Goal: Information Seeking & Learning: Stay updated

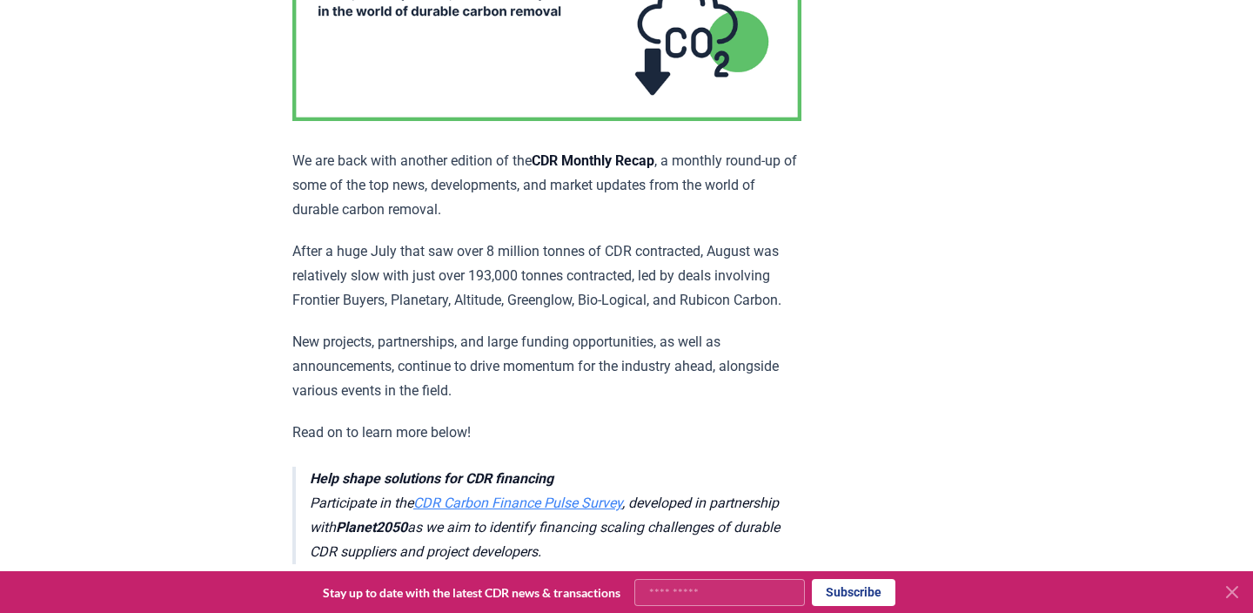
scroll to position [324, 0]
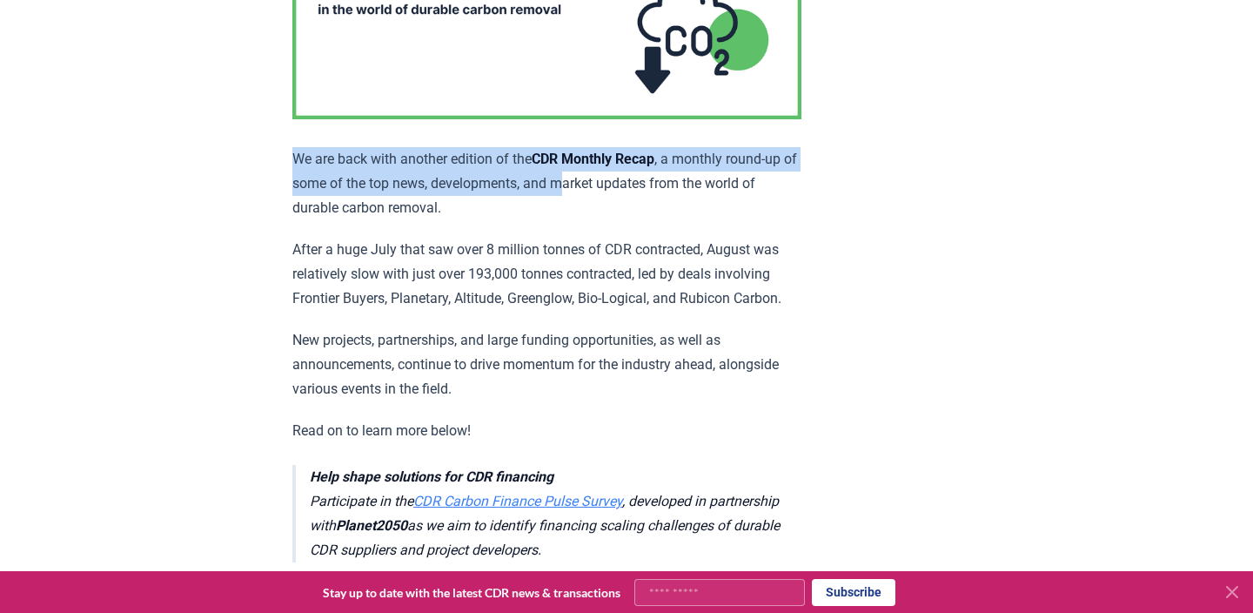
drag, startPoint x: 288, startPoint y: 186, endPoint x: 533, endPoint y: 212, distance: 245.9
click at [533, 212] on p "We are back with another edition of the CDR Monthly Recap , a monthly round-up …" at bounding box center [546, 183] width 509 height 73
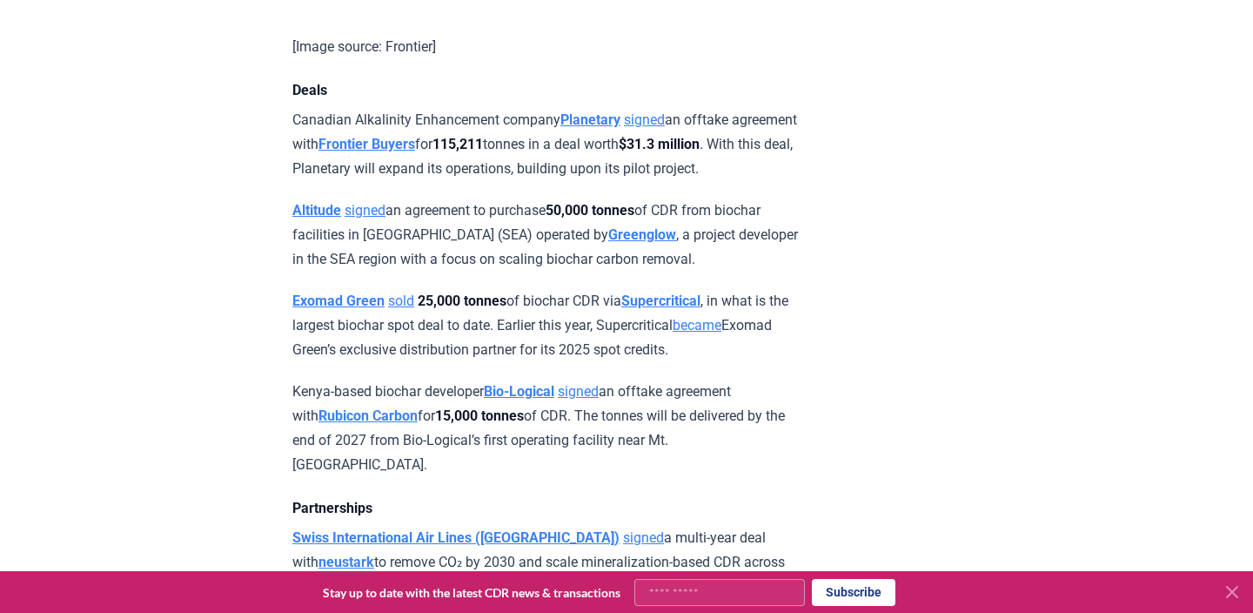
scroll to position [1316, 0]
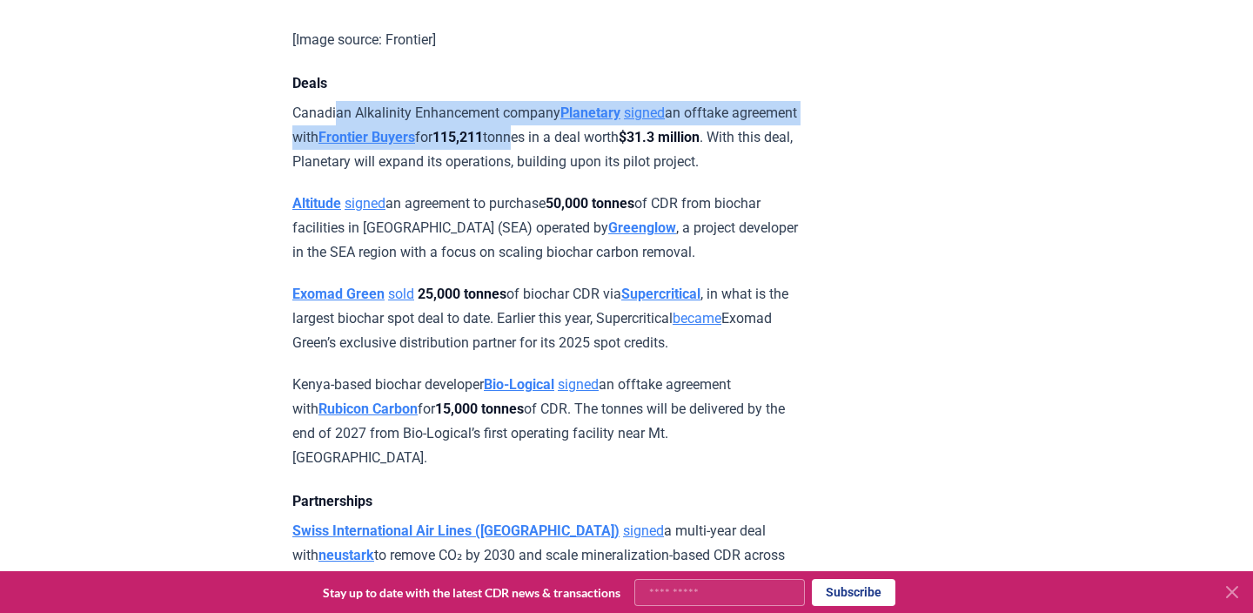
drag, startPoint x: 335, startPoint y: 162, endPoint x: 486, endPoint y: 183, distance: 152.0
click at [486, 174] on p "Canadian Alkalinity Enhancement company Planetary signed an offtake agreement w…" at bounding box center [546, 137] width 509 height 73
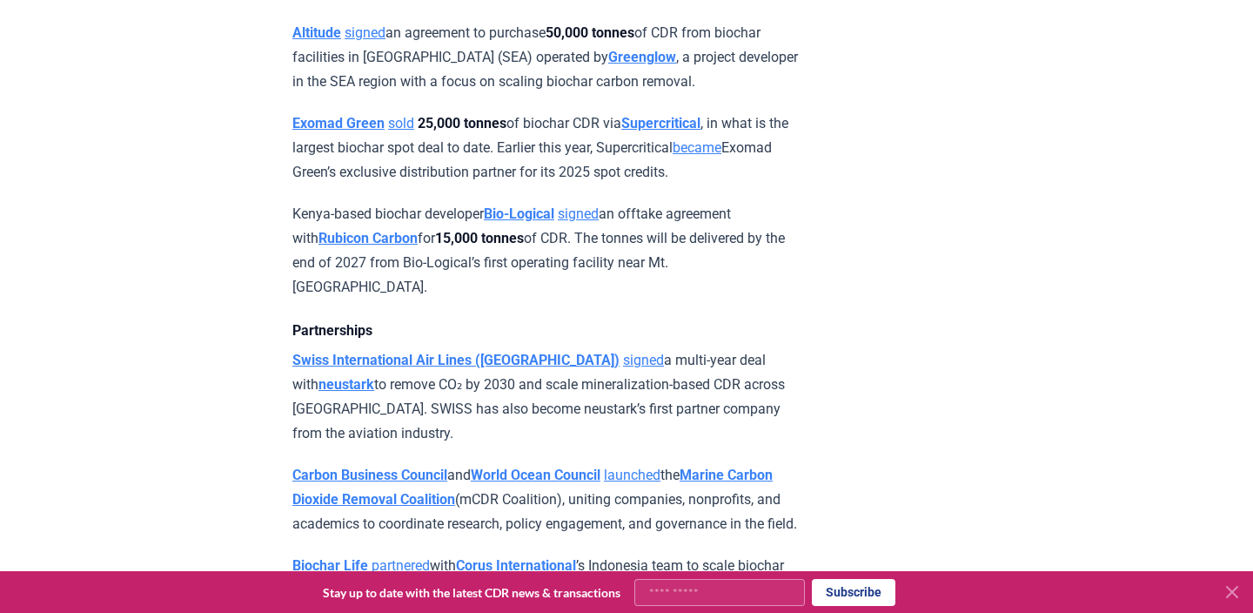
scroll to position [1488, 0]
drag, startPoint x: 358, startPoint y: 196, endPoint x: 500, endPoint y: 194, distance: 142.7
click at [500, 183] on p "Exomad Green sold 25,000 tonnes of biochar CDR via Supercritical , in what is t…" at bounding box center [546, 146] width 509 height 73
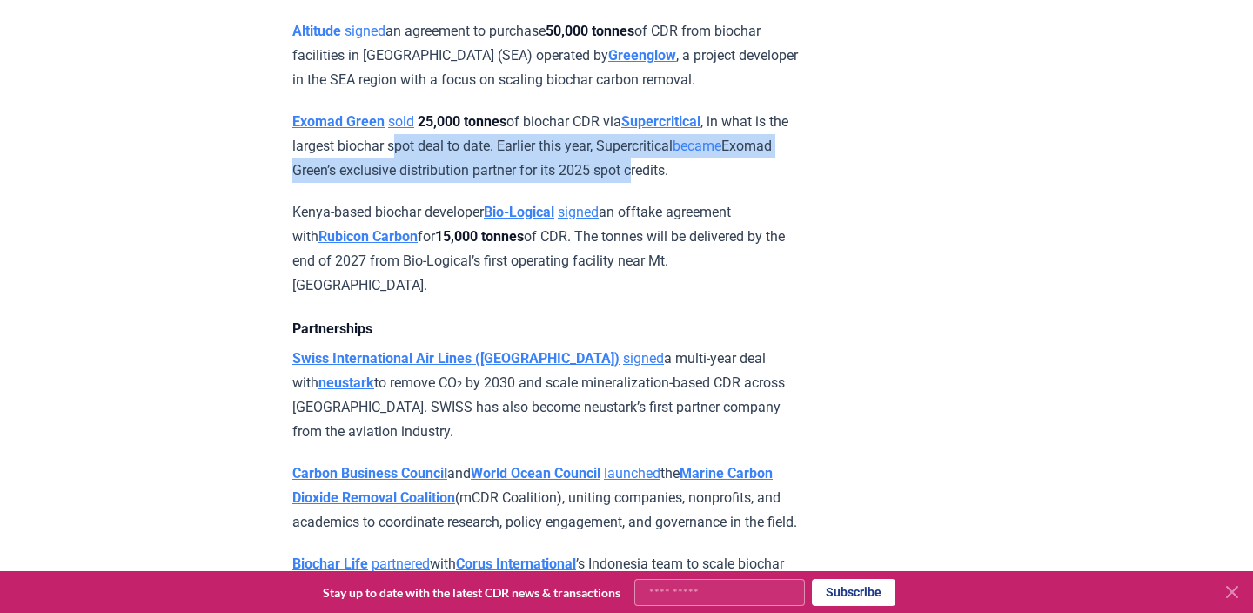
drag, startPoint x: 399, startPoint y: 188, endPoint x: 590, endPoint y: 223, distance: 194.6
click at [590, 183] on p "Exomad Green sold 25,000 tonnes of biochar CDR via Supercritical , in what is t…" at bounding box center [546, 146] width 509 height 73
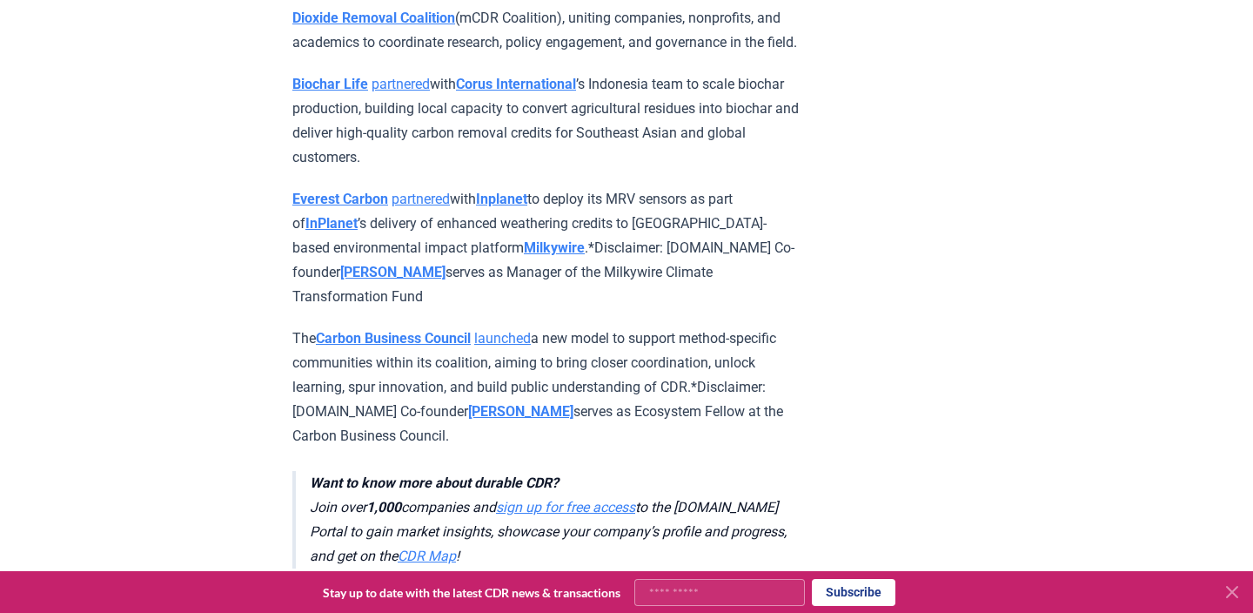
scroll to position [1969, 0]
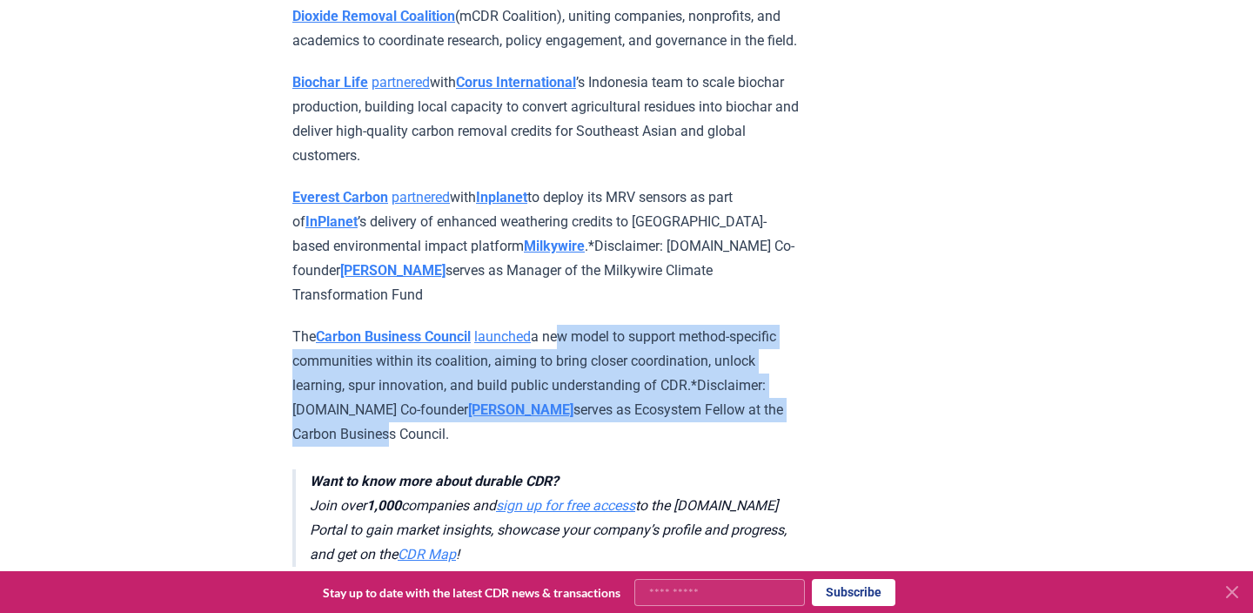
drag, startPoint x: 566, startPoint y: 287, endPoint x: 645, endPoint y: 346, distance: 98.2
click at [645, 346] on p "The Carbon Business Council launched a new model to support method-specific com…" at bounding box center [546, 386] width 509 height 122
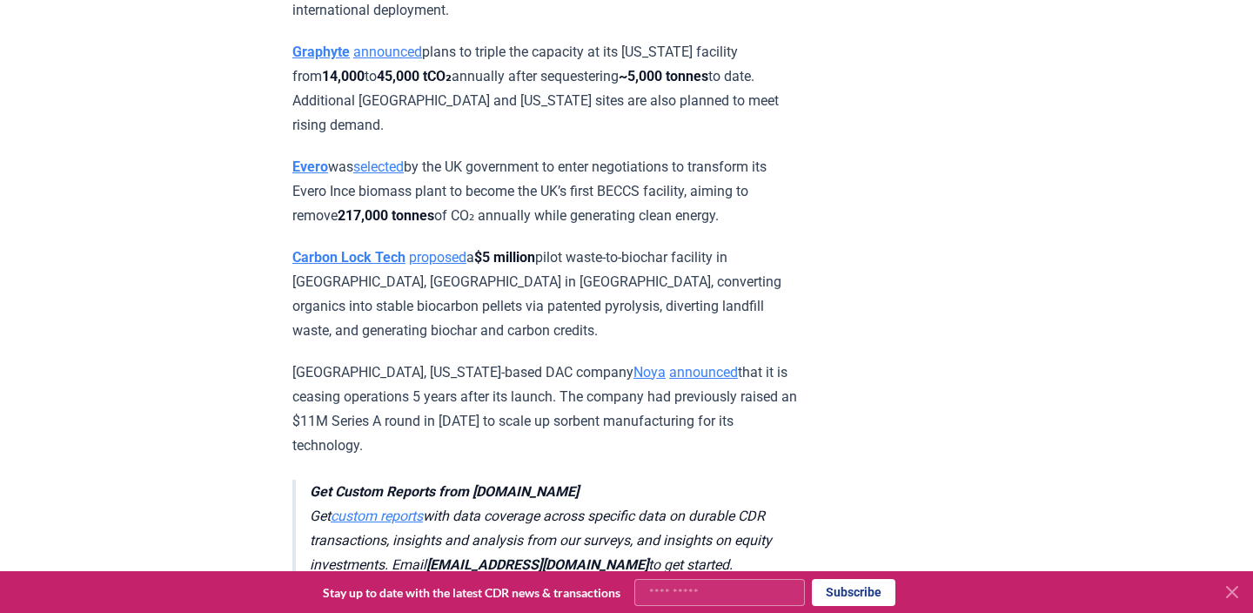
scroll to position [3341, 0]
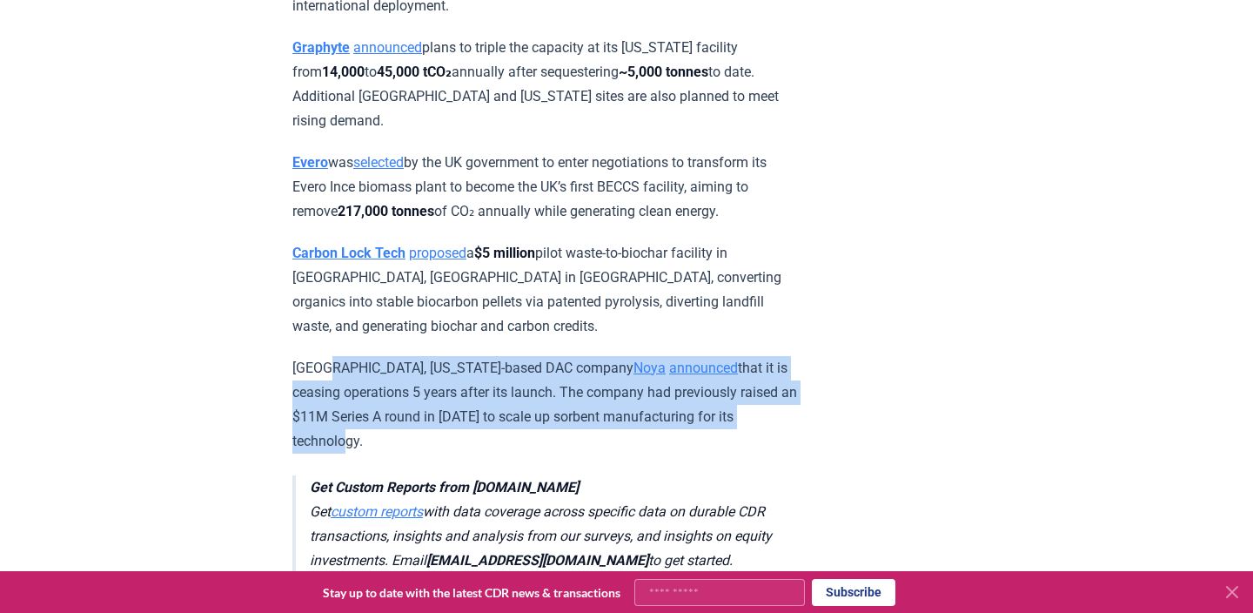
drag, startPoint x: 332, startPoint y: 235, endPoint x: 615, endPoint y: 276, distance: 286.6
click at [615, 356] on p "[GEOGRAPHIC_DATA], [US_STATE]-based DAC company Noya announced that it is ceasi…" at bounding box center [546, 404] width 509 height 97
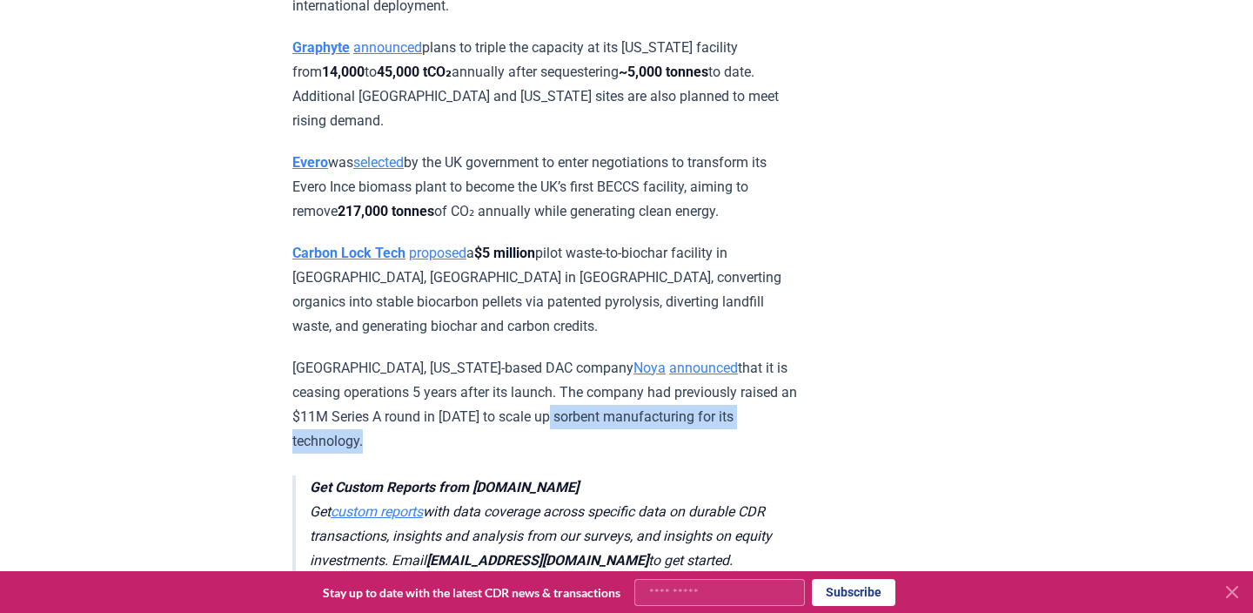
drag, startPoint x: 368, startPoint y: 286, endPoint x: 611, endPoint y: 295, distance: 242.9
click at [669, 359] on link "announced" at bounding box center [703, 367] width 69 height 17
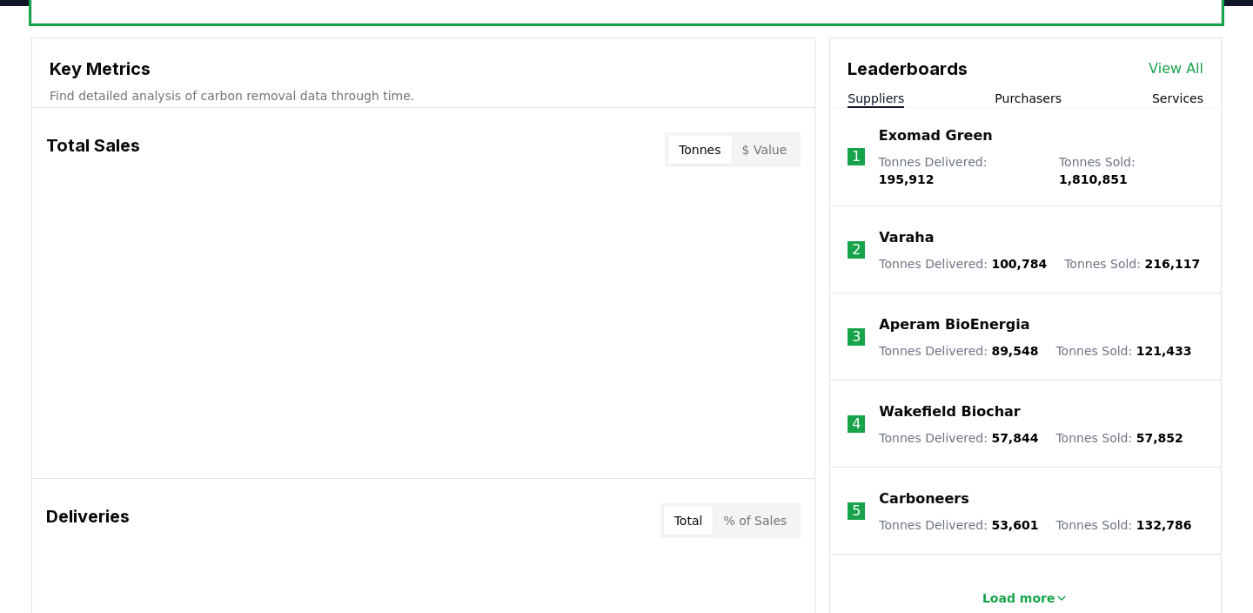
scroll to position [603, 0]
